Goal: Task Accomplishment & Management: Manage account settings

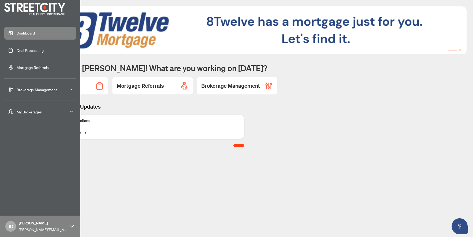
click at [30, 90] on span "Brokerage Management" at bounding box center [45, 90] width 56 height 6
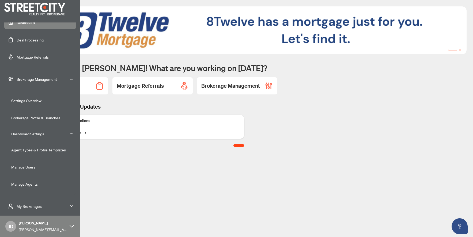
click at [28, 183] on link "Manage Agents" at bounding box center [24, 184] width 26 height 5
